Goal: Find specific page/section: Find specific page/section

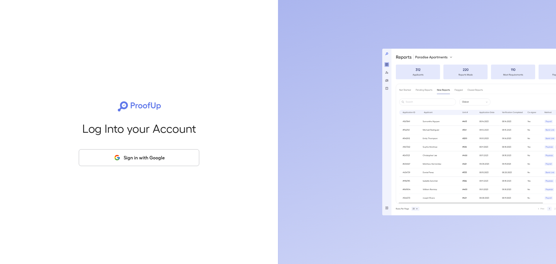
click at [169, 172] on div "Log Into your Account Sign in with Google" at bounding box center [139, 132] width 260 height 264
click at [175, 150] on button "Sign in with Google" at bounding box center [139, 157] width 120 height 17
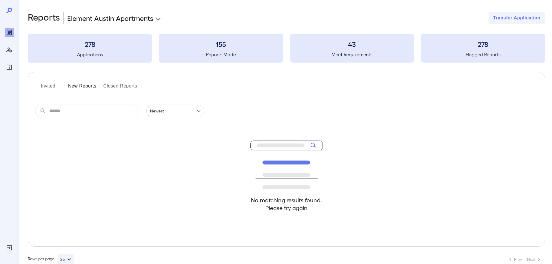
click at [44, 84] on button "Invited" at bounding box center [48, 88] width 26 height 14
click at [71, 90] on button "New Reports" at bounding box center [82, 88] width 28 height 14
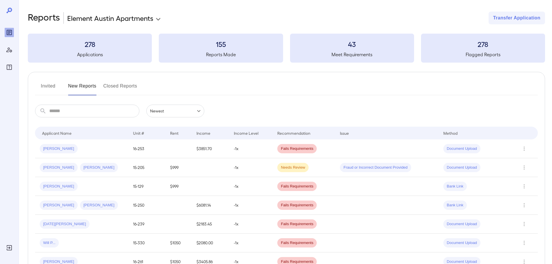
click at [50, 87] on button "Invited" at bounding box center [48, 88] width 26 height 14
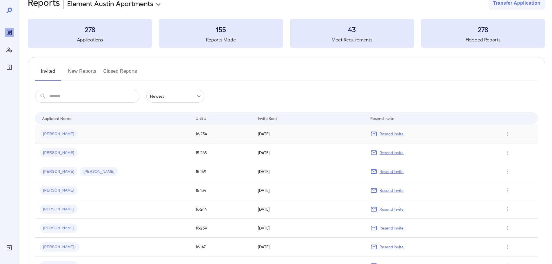
scroll to position [29, 0]
